Goal: Task Accomplishment & Management: Complete application form

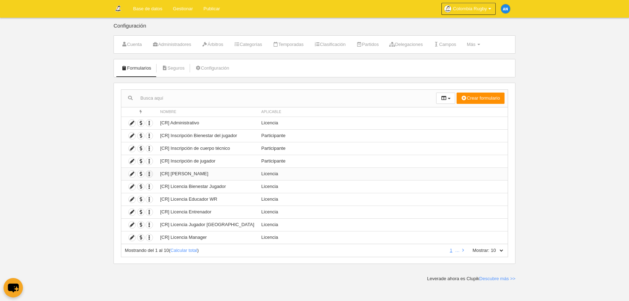
click at [150, 174] on icon "button" at bounding box center [149, 173] width 7 height 7
click at [162, 184] on span "Duplicar formulario" at bounding box center [175, 185] width 44 height 5
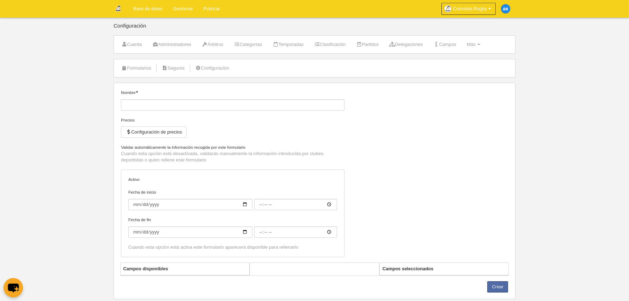
type input "[CR] Licencia Árbitro (Copia)"
checkbox input "true"
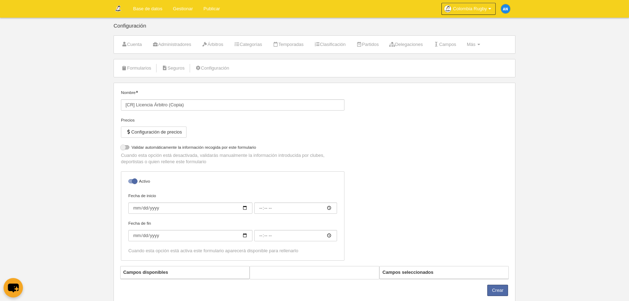
select select "selected"
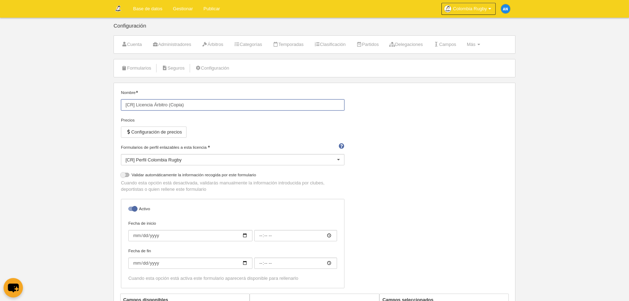
drag, startPoint x: 191, startPoint y: 104, endPoint x: 155, endPoint y: 109, distance: 36.3
click at [155, 109] on input "[CR] Licencia Árbitro (Copia)" at bounding box center [233, 104] width 224 height 11
paste input "Citing Commissioner"
type input "[CR] Licencia Citing Commissioner"
click at [210, 121] on div "Precios" at bounding box center [233, 120] width 224 height 6
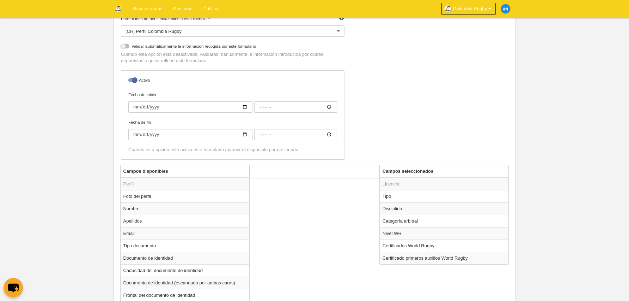
scroll to position [141, 0]
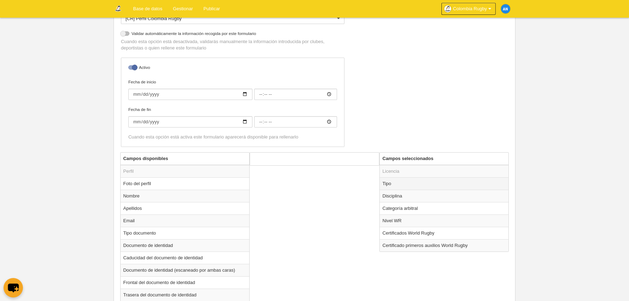
click at [402, 185] on td "Tipo" at bounding box center [444, 183] width 129 height 12
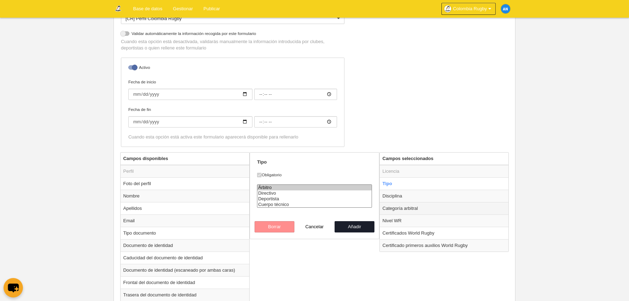
click at [409, 206] on td "Categoría arbitral" at bounding box center [444, 208] width 129 height 12
radio input "false"
radio input "true"
select select
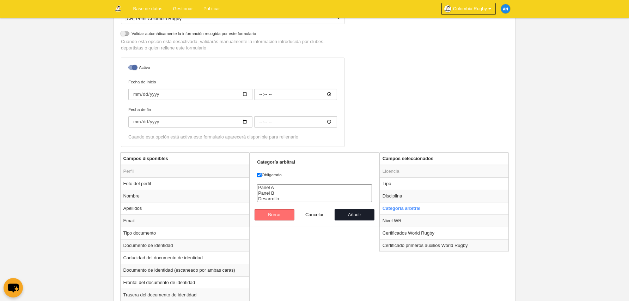
click at [266, 216] on button "Borrar" at bounding box center [275, 214] width 40 height 11
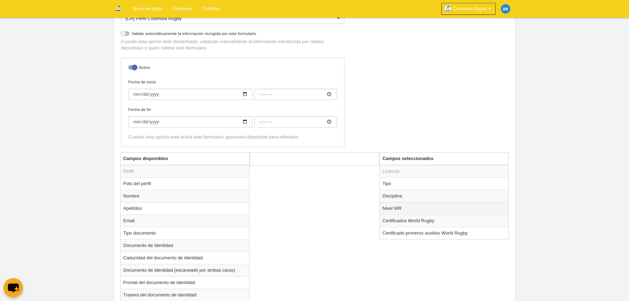
click at [406, 207] on td "Nivel WR" at bounding box center [444, 208] width 129 height 12
radio input "true"
select select
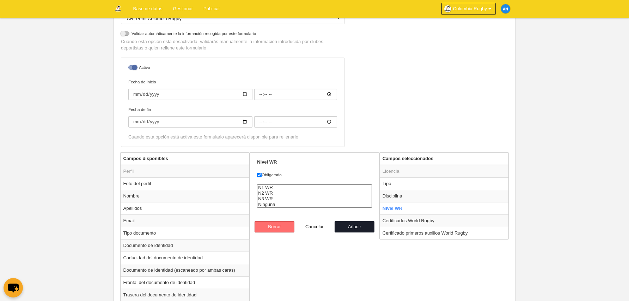
click at [273, 224] on button "Borrar" at bounding box center [275, 226] width 40 height 11
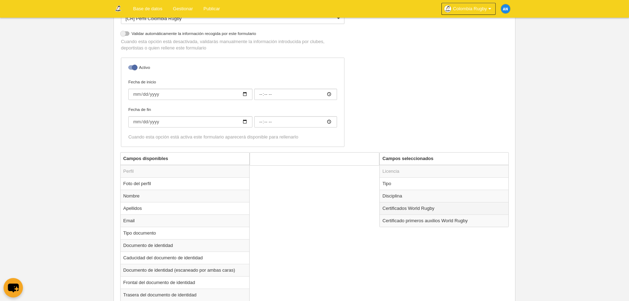
click at [428, 211] on td "Certificados World Rugby" at bounding box center [444, 208] width 129 height 12
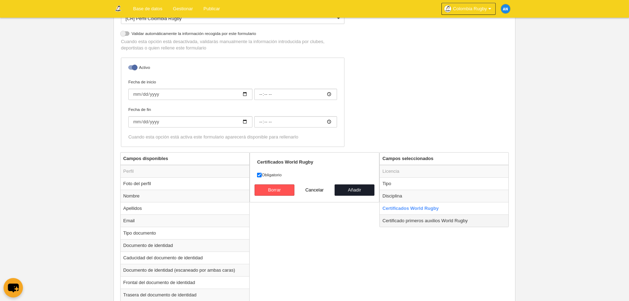
click at [428, 221] on td "Certificado primeros auxilios World Rugby" at bounding box center [444, 220] width 129 height 12
radio input "false"
radio input "true"
click at [282, 190] on button "Borrar" at bounding box center [275, 189] width 40 height 11
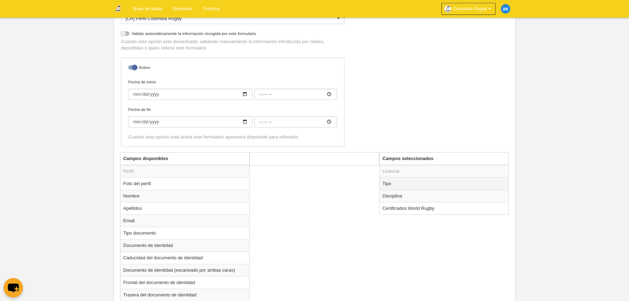
click at [408, 187] on td "Tipo" at bounding box center [444, 183] width 129 height 12
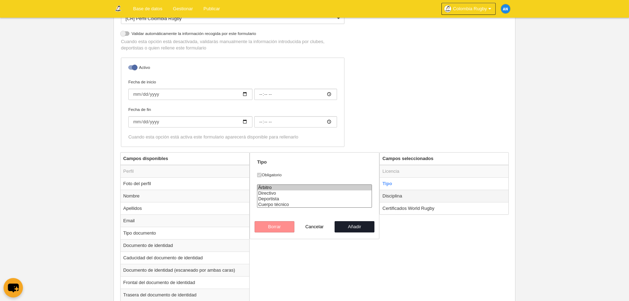
click at [413, 198] on td "Disciplina" at bounding box center [444, 195] width 129 height 12
radio input "false"
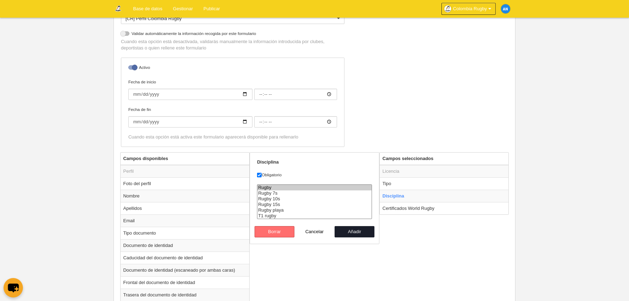
click at [282, 232] on button "Borrar" at bounding box center [275, 231] width 40 height 11
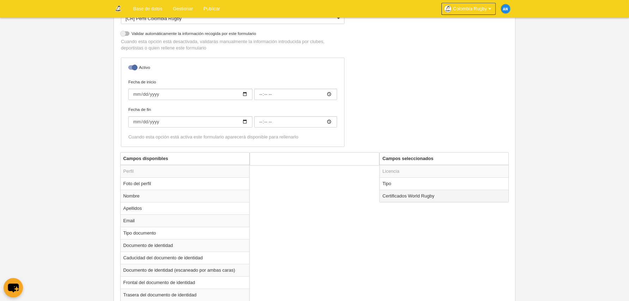
click at [452, 197] on td "Certificados World Rugby" at bounding box center [444, 195] width 129 height 12
radio input "true"
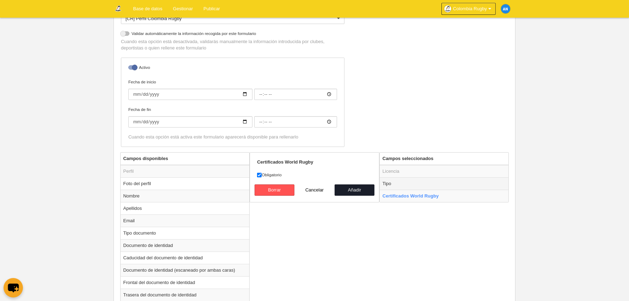
click at [412, 188] on td "Tipo" at bounding box center [444, 183] width 129 height 12
radio input "true"
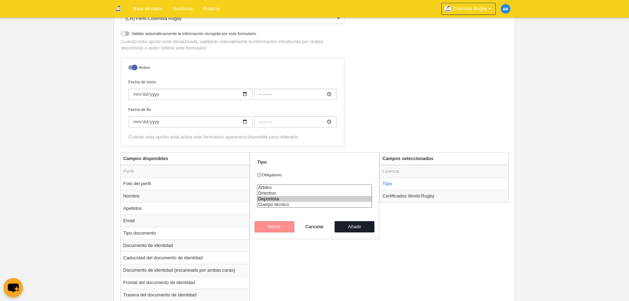
click at [267, 196] on option "Deportista" at bounding box center [315, 199] width 114 height 6
select select "executive"
click at [276, 193] on option "Directivo" at bounding box center [315, 193] width 114 height 6
click at [349, 225] on button "Añadir" at bounding box center [355, 226] width 40 height 11
radio input "false"
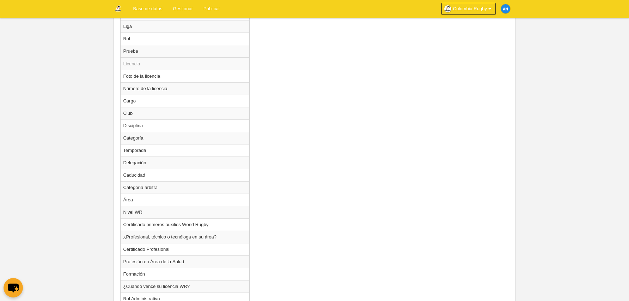
scroll to position [601, 0]
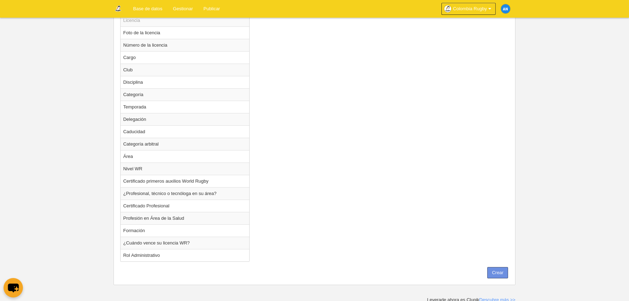
click at [502, 272] on button "Crear" at bounding box center [498, 272] width 21 height 11
